Goal: Task Accomplishment & Management: Manage account settings

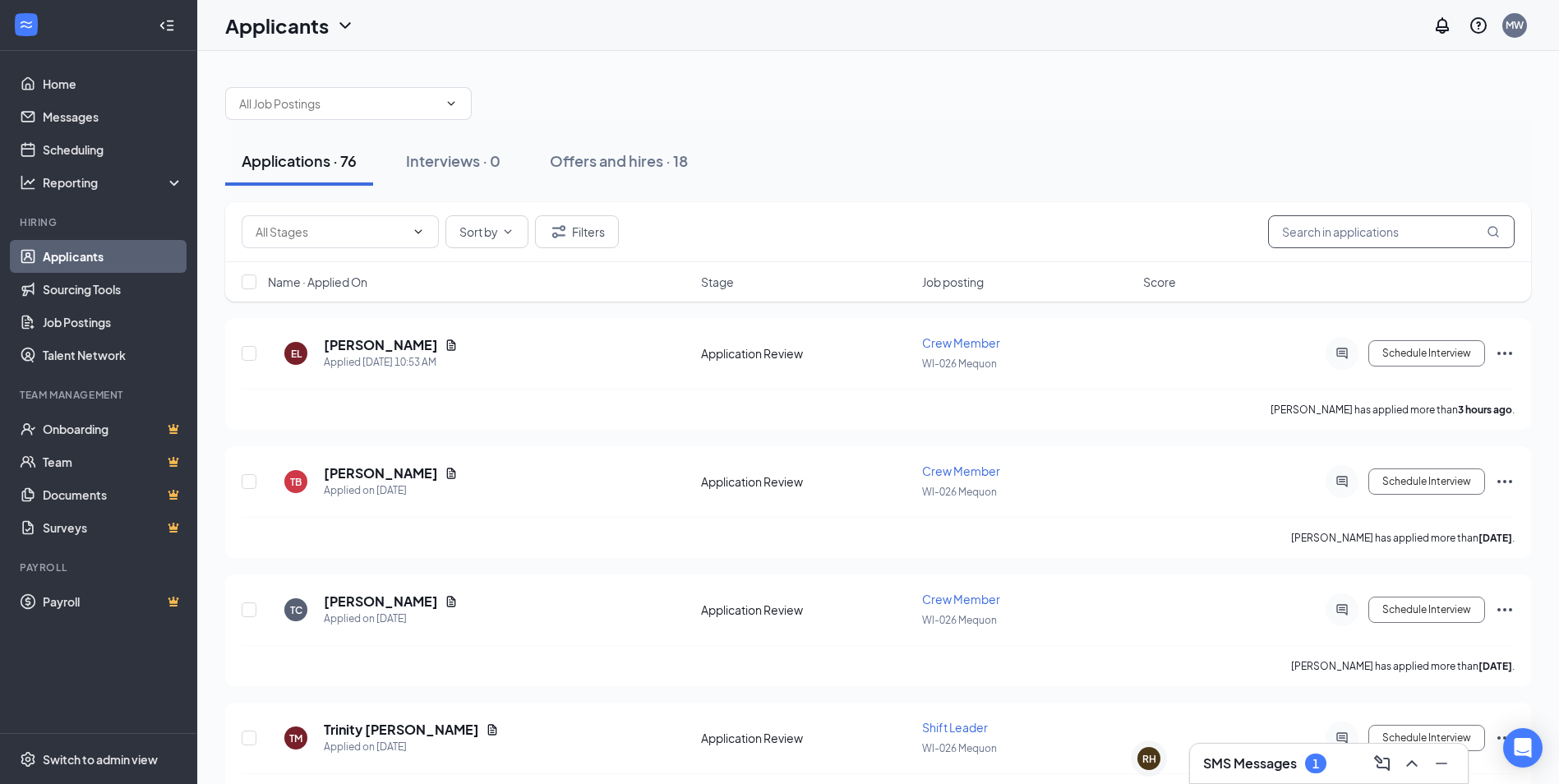
click at [1383, 223] on input "text" at bounding box center [1392, 232] width 247 height 33
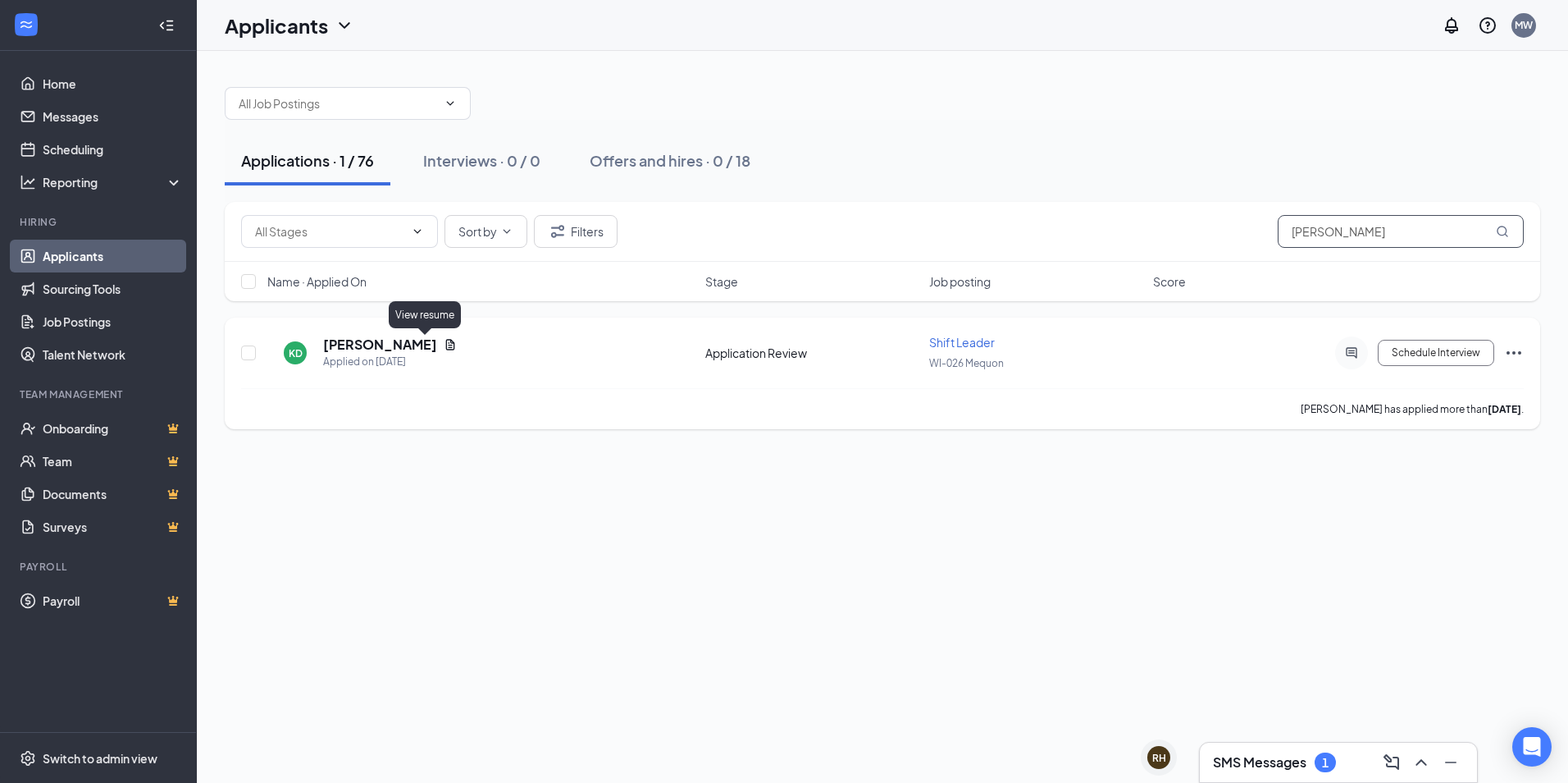
type input "[PERSON_NAME]"
click at [446, 345] on icon "Document" at bounding box center [450, 344] width 9 height 11
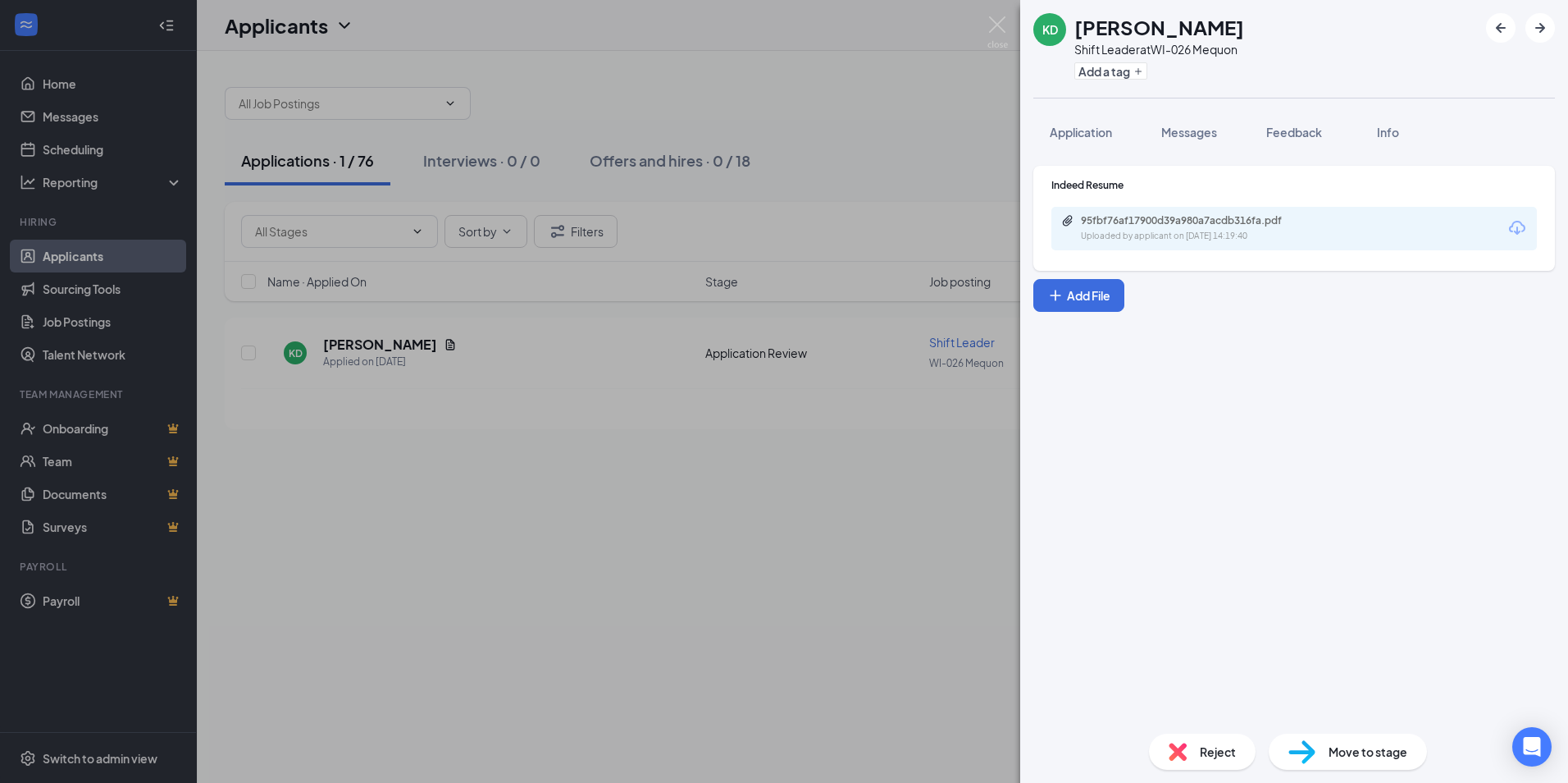
click at [1331, 232] on div "95fbf76af17900d39a980a7acdb316fa.pdf Uploaded by applicant on [DATE] 14:19:40" at bounding box center [1295, 228] width 485 height 43
click at [1171, 224] on div "95fbf76af17900d39a980a7acdb316fa.pdf" at bounding box center [1195, 221] width 229 height 13
